Goal: Browse casually

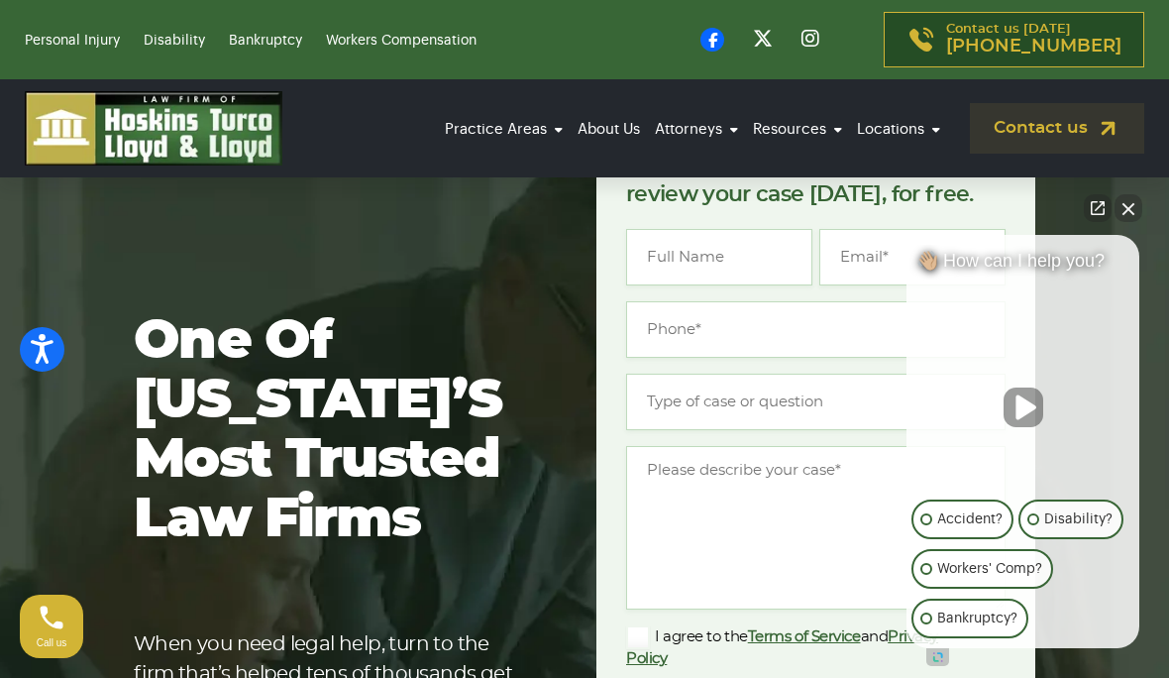
click at [1133, 238] on div "👋🏼 How can I help you? 👋🏼 How can I help you? 👋🏼 How can I help you? Accident? …" at bounding box center [1023, 441] width 253 height 433
click at [1125, 216] on button "Close Intaker Chat Widget" at bounding box center [1129, 208] width 28 height 28
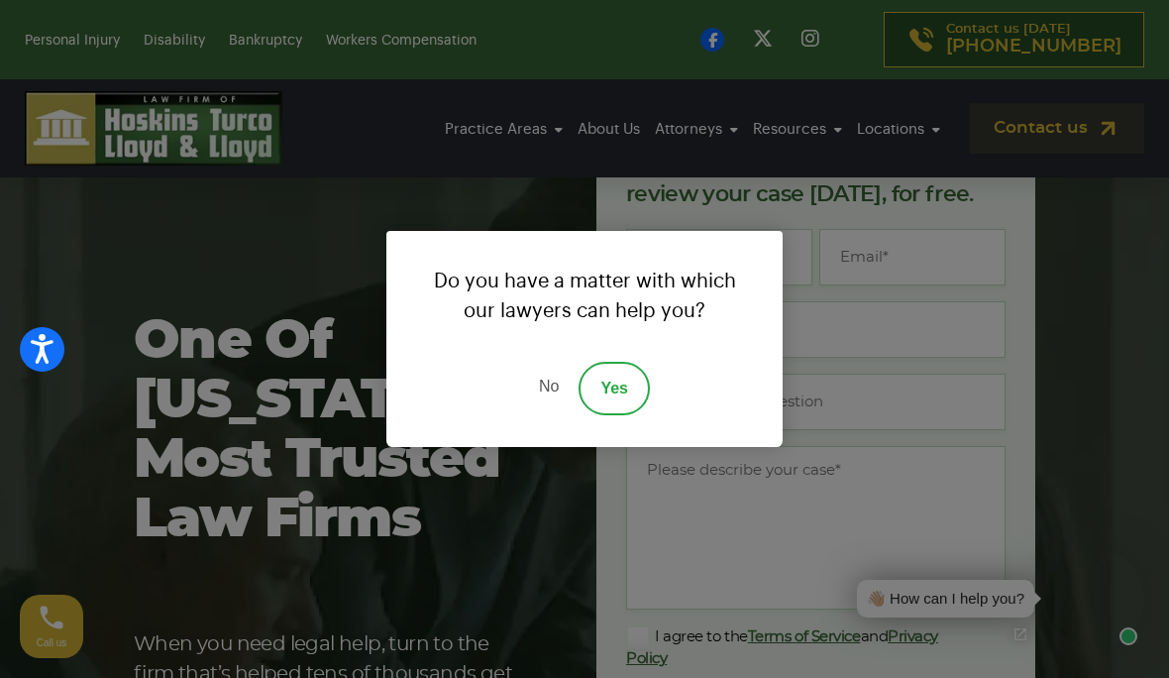
click at [629, 394] on link "Yes" at bounding box center [614, 389] width 71 height 54
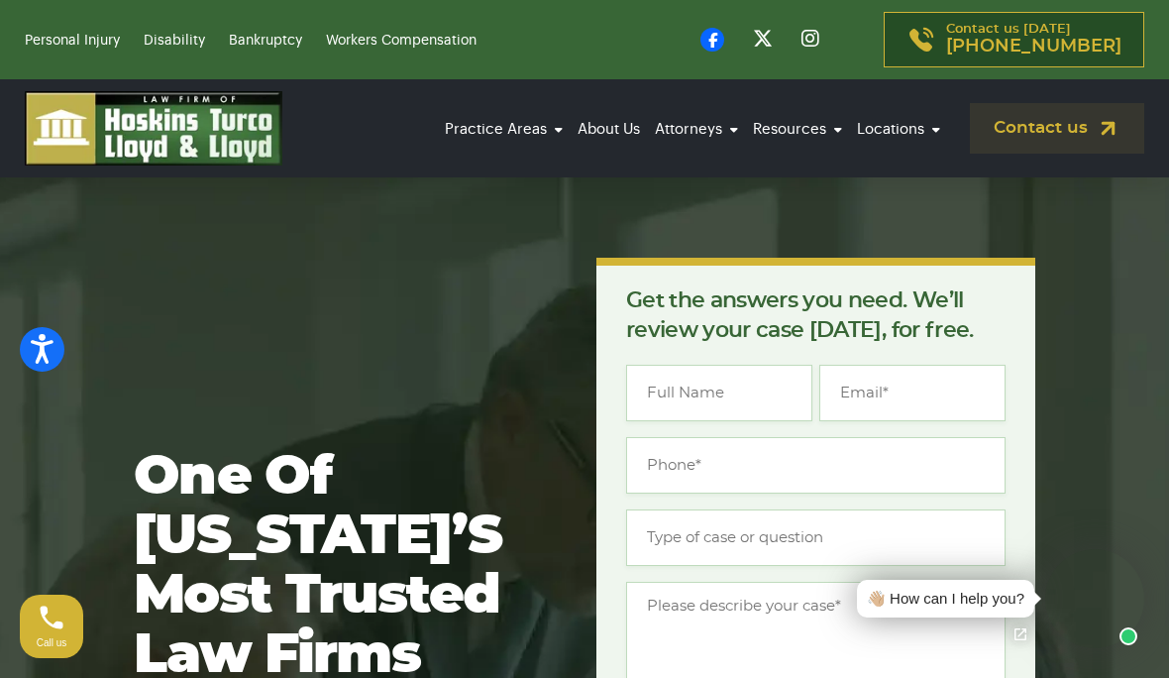
click at [1083, 602] on video at bounding box center [1094, 598] width 99 height 99
